Goal: Task Accomplishment & Management: Use online tool/utility

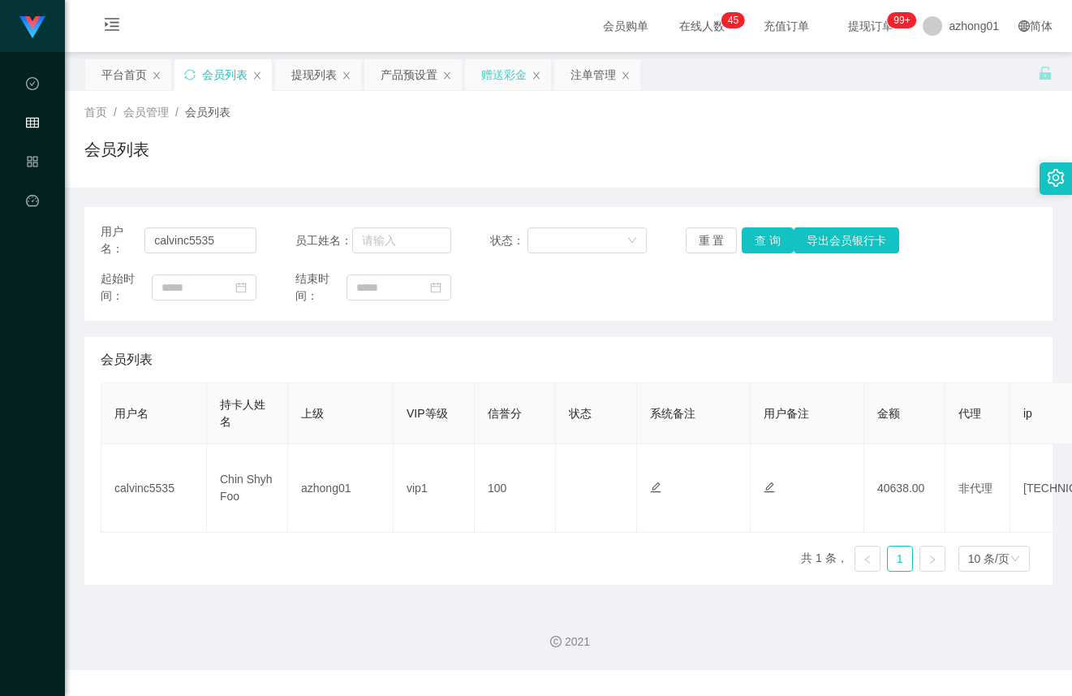
click at [507, 80] on div "赠送彩金" at bounding box center [503, 74] width 45 height 31
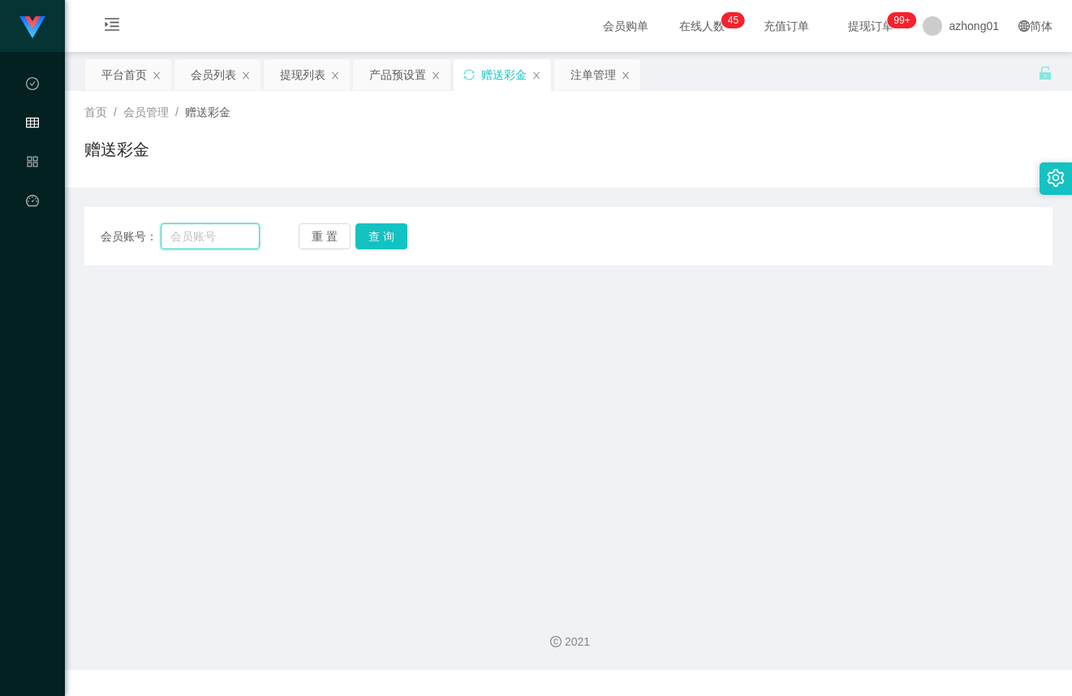
click at [232, 239] on input "text" at bounding box center [210, 236] width 99 height 26
paste input "spark510"
type input "spark510"
click at [362, 239] on button "查 询" at bounding box center [381, 236] width 52 height 26
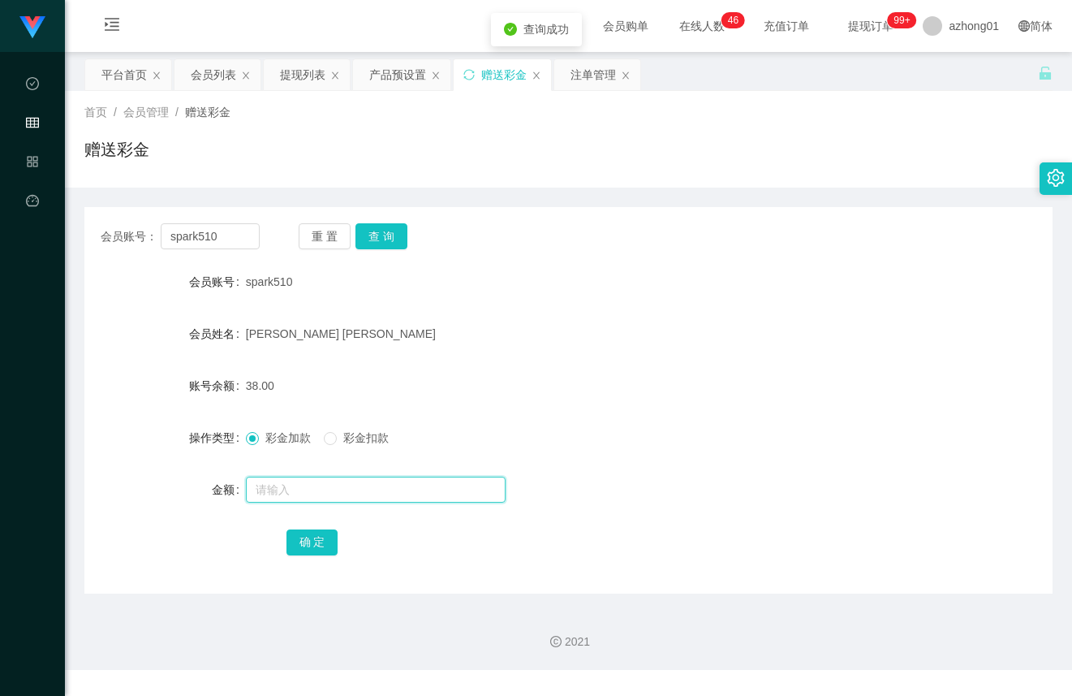
click at [312, 483] on input "text" at bounding box center [376, 489] width 260 height 26
type input "700"
click at [313, 553] on button "确 定" at bounding box center [312, 542] width 52 height 26
